Goal: Check status: Check status

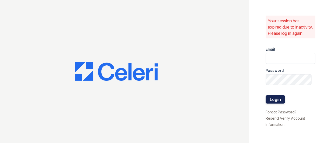
type input "[EMAIL_ADDRESS][DOMAIN_NAME]"
click at [275, 103] on button "Login" at bounding box center [275, 99] width 19 height 8
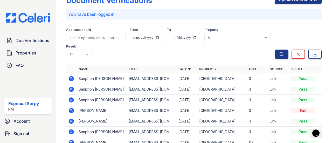
scroll to position [26, 0]
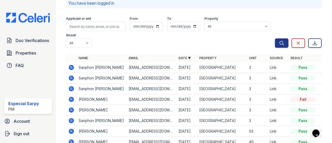
click at [71, 67] on icon at bounding box center [71, 66] width 1 height 1
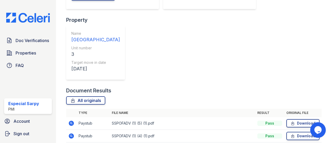
scroll to position [113, 0]
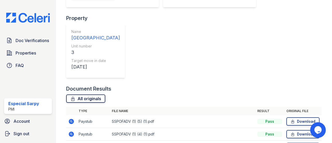
click at [92, 94] on link "All originals" at bounding box center [85, 98] width 39 height 8
